Goal: Task Accomplishment & Management: Manage account settings

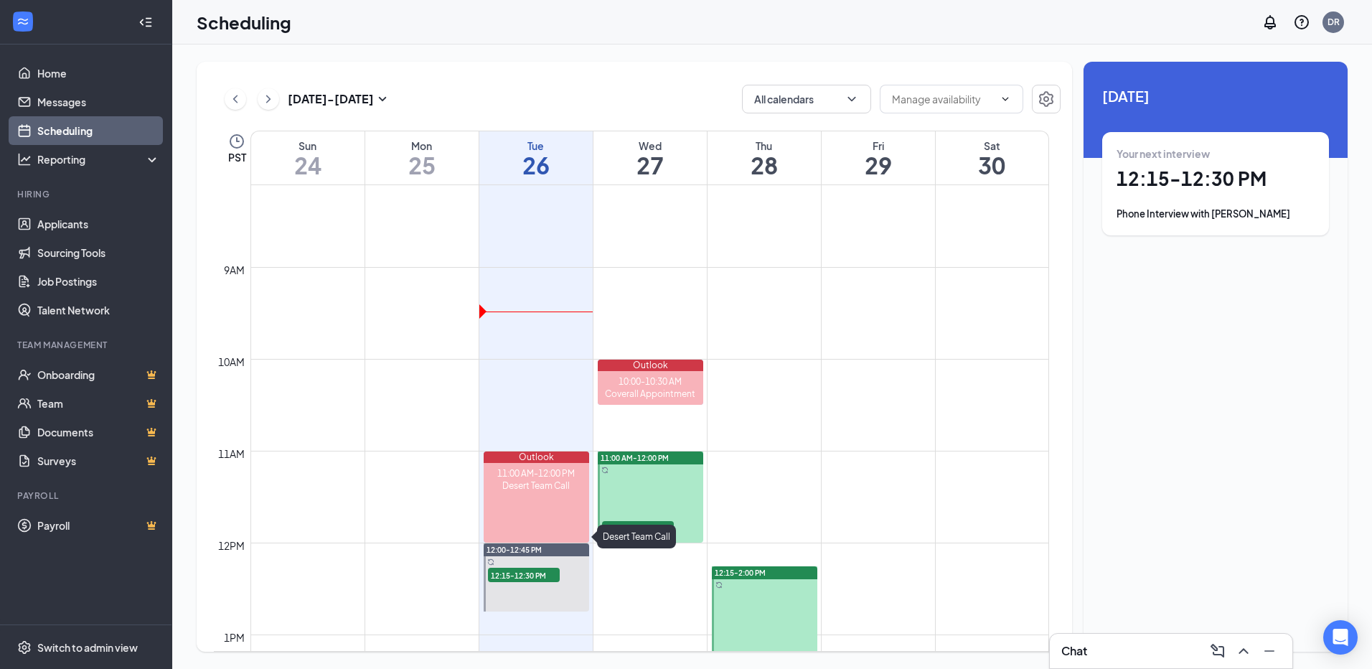
scroll to position [777, 0]
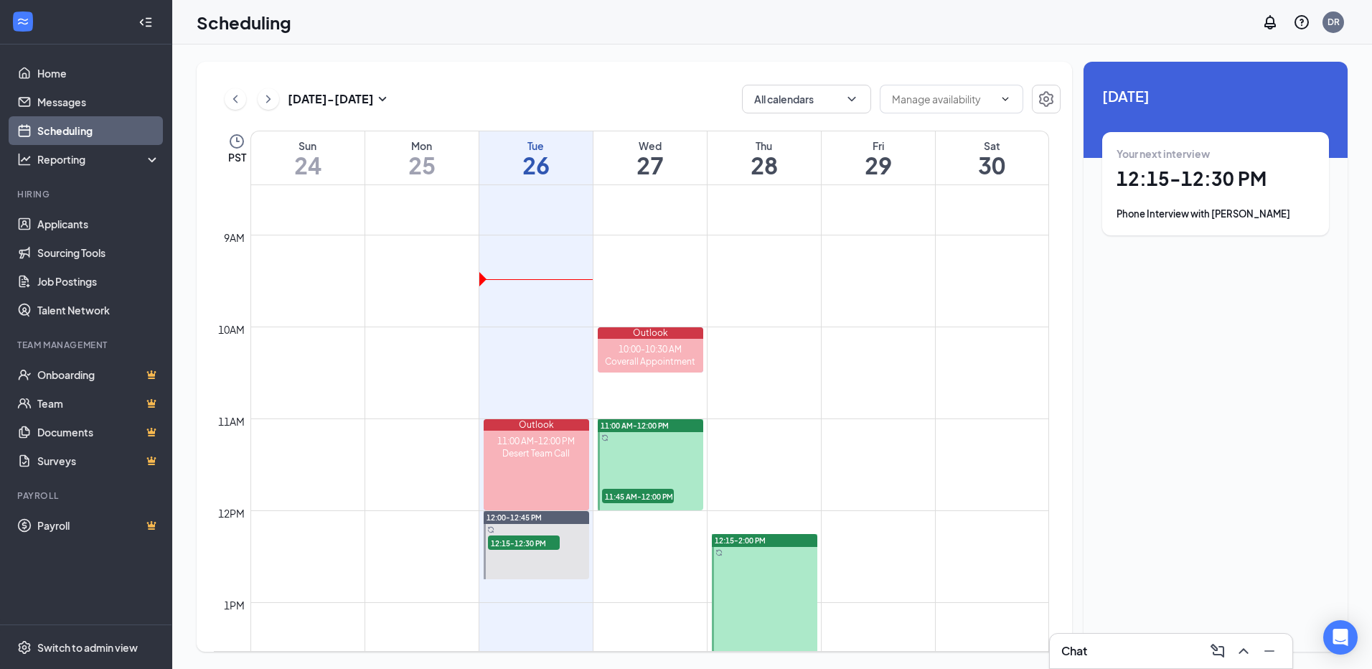
click at [1252, 224] on div "Your next interview 12:15 - 12:30 PM Phone Interview with [PERSON_NAME]" at bounding box center [1215, 183] width 227 height 103
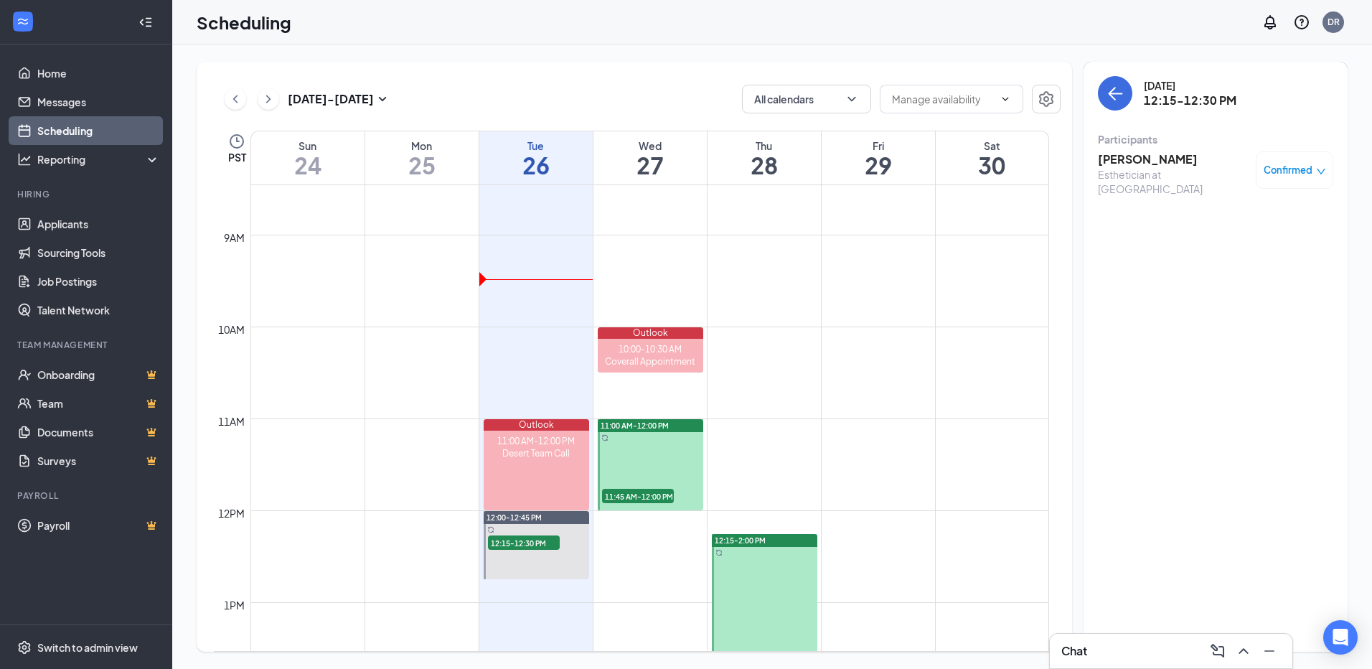
click at [1157, 161] on h3 "[PERSON_NAME]" at bounding box center [1173, 159] width 151 height 16
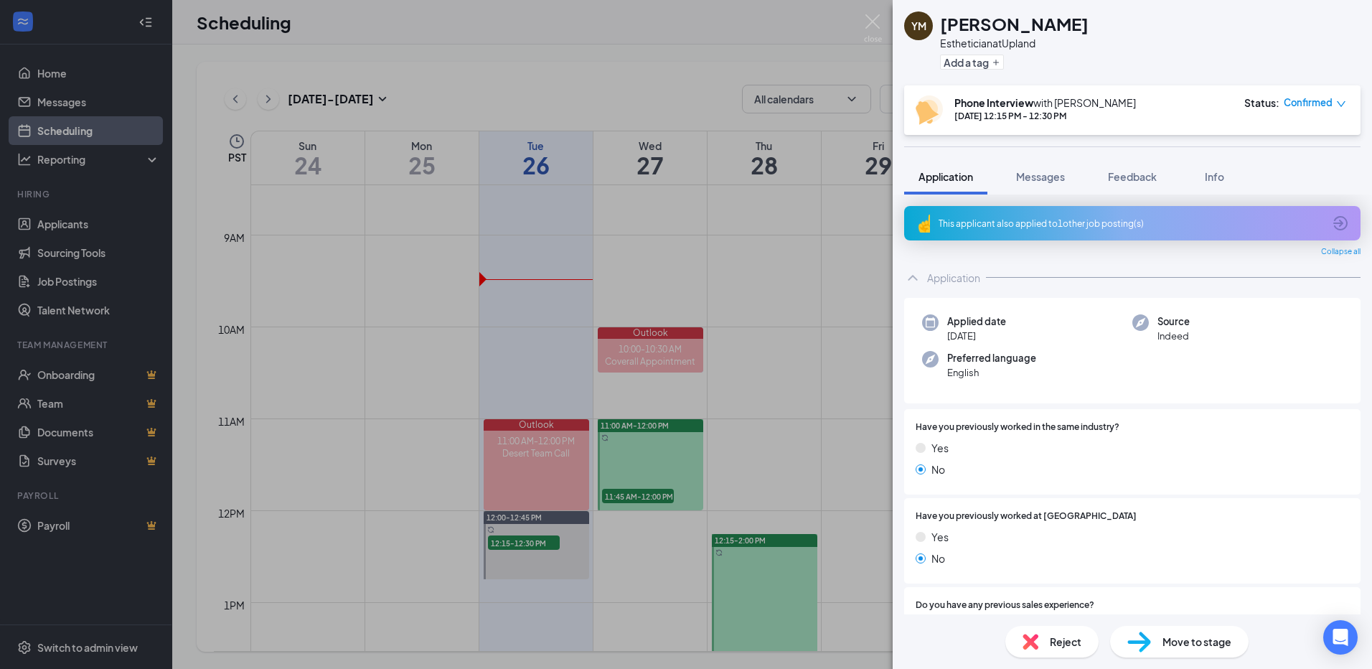
click at [1035, 228] on div "This applicant also applied to 1 other job posting(s)" at bounding box center [1131, 223] width 385 height 12
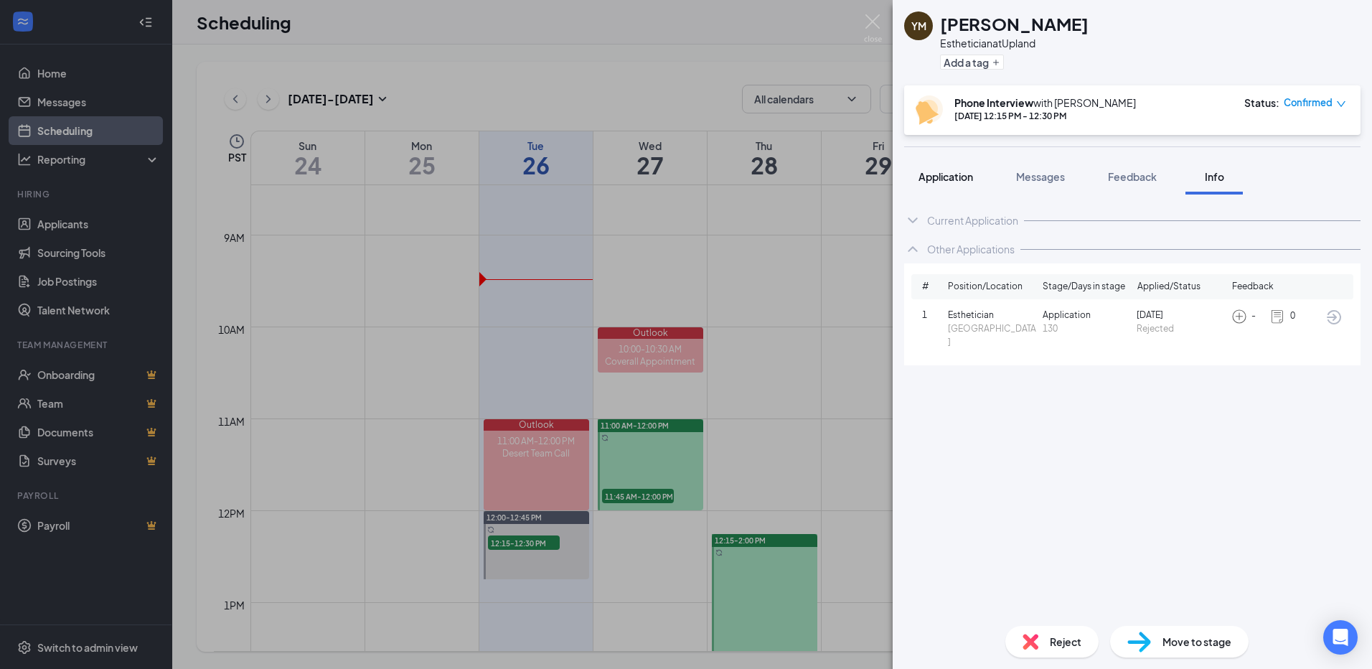
click at [937, 184] on button "Application" at bounding box center [945, 177] width 83 height 36
